Goal: Task Accomplishment & Management: Manage account settings

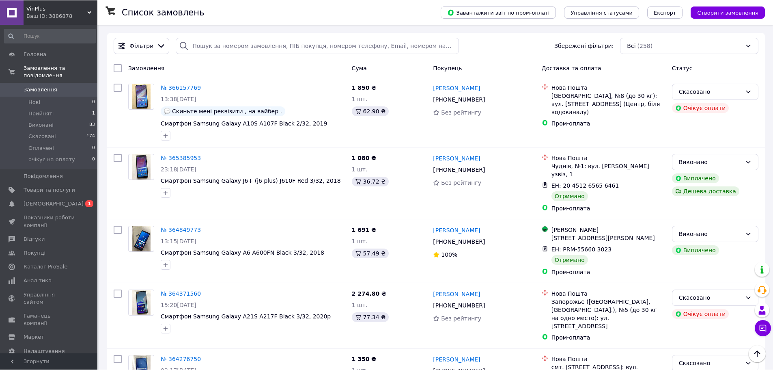
scroll to position [533, 0]
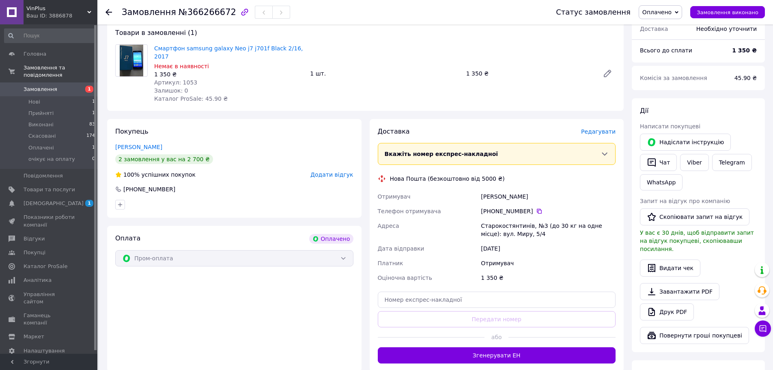
scroll to position [70, 0]
click at [60, 108] on li "Прийняті 1" at bounding box center [50, 113] width 100 height 11
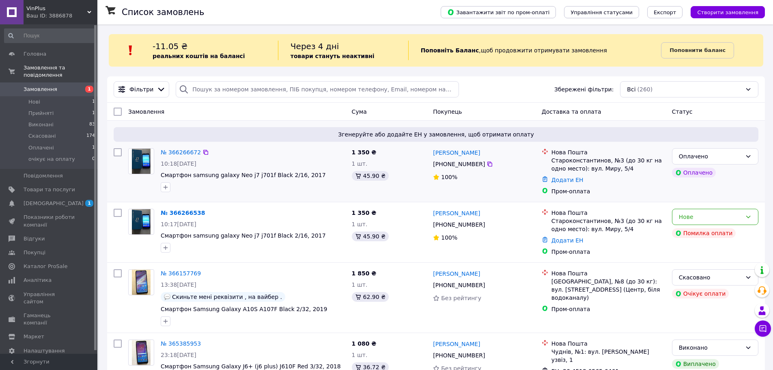
click at [555, 159] on div "Староконстантинов, №3 (до 30 кг на одно место): вул. Миру, 5/4" at bounding box center [609, 164] width 114 height 16
click at [487, 163] on icon at bounding box center [490, 164] width 6 height 6
drag, startPoint x: 486, startPoint y: 164, endPoint x: 421, endPoint y: 198, distance: 73.7
click at [487, 164] on icon at bounding box center [490, 164] width 6 height 6
